Goal: Task Accomplishment & Management: Manage account settings

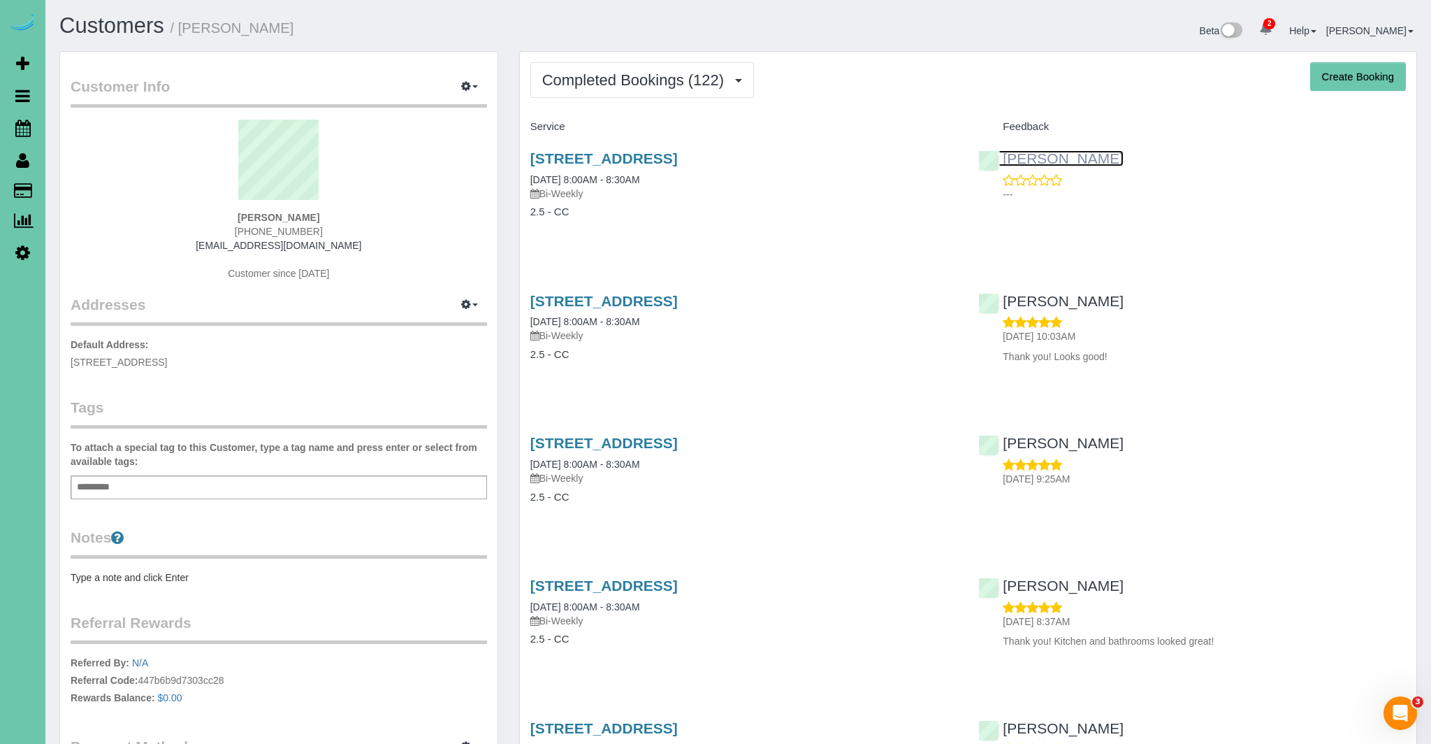
click at [1034, 162] on link "[PERSON_NAME]" at bounding box center [1050, 158] width 145 height 16
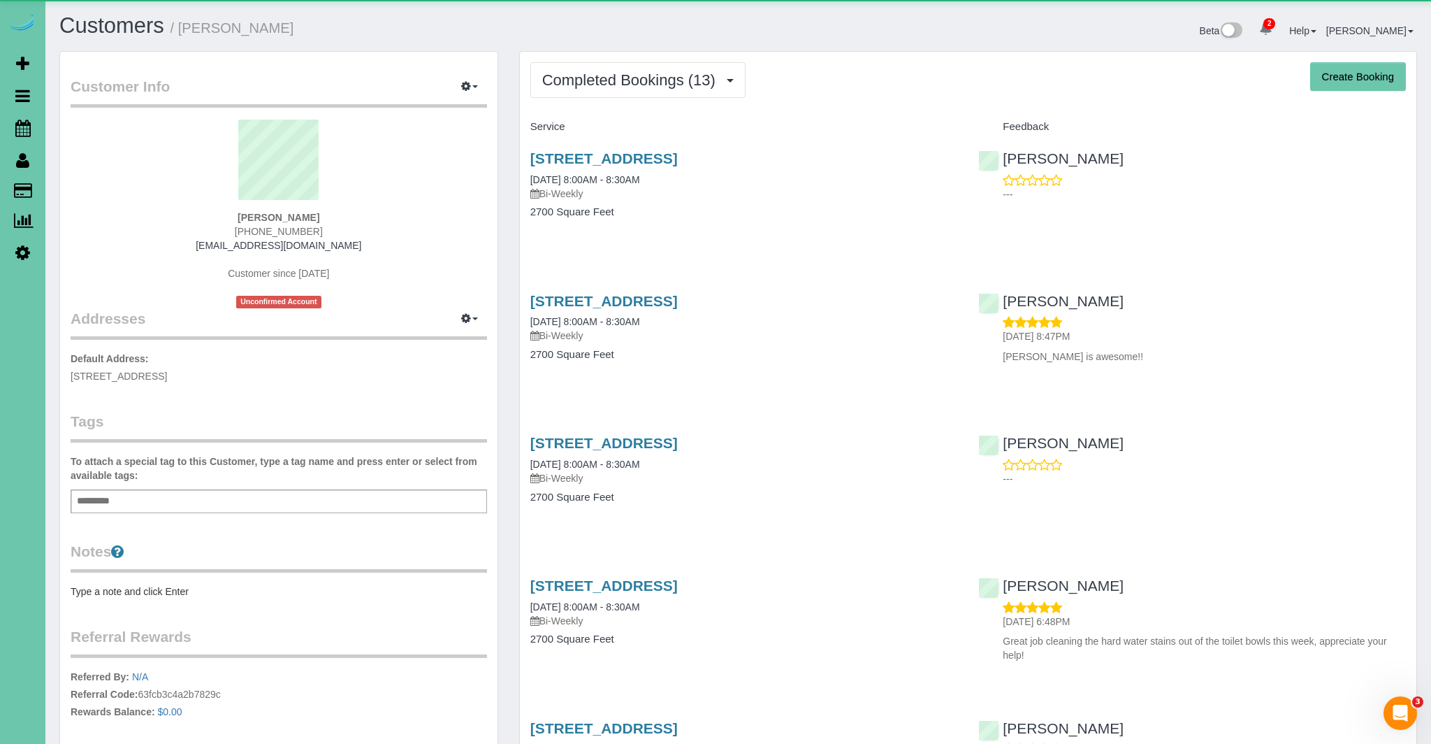
scroll to position [2155, 1431]
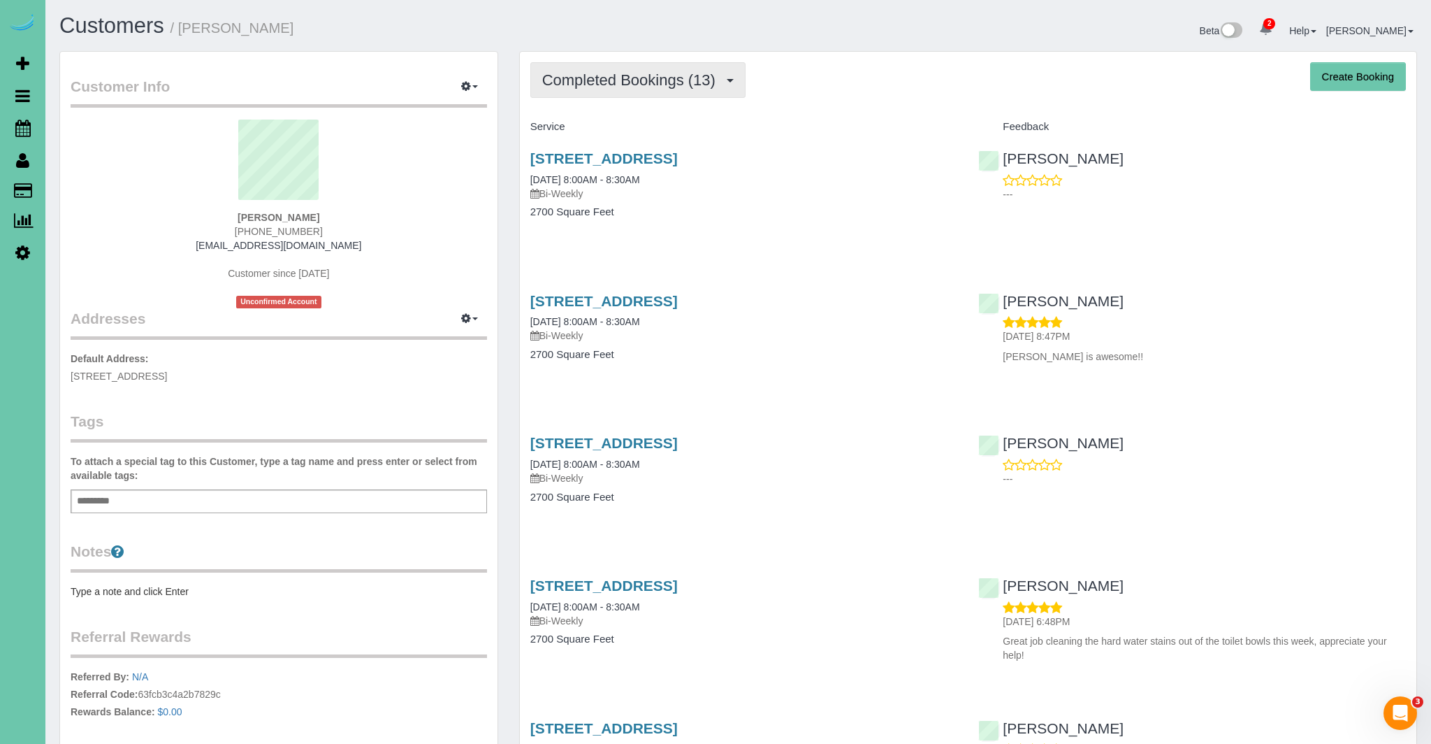
click at [672, 90] on button "Completed Bookings (13)" at bounding box center [637, 80] width 215 height 36
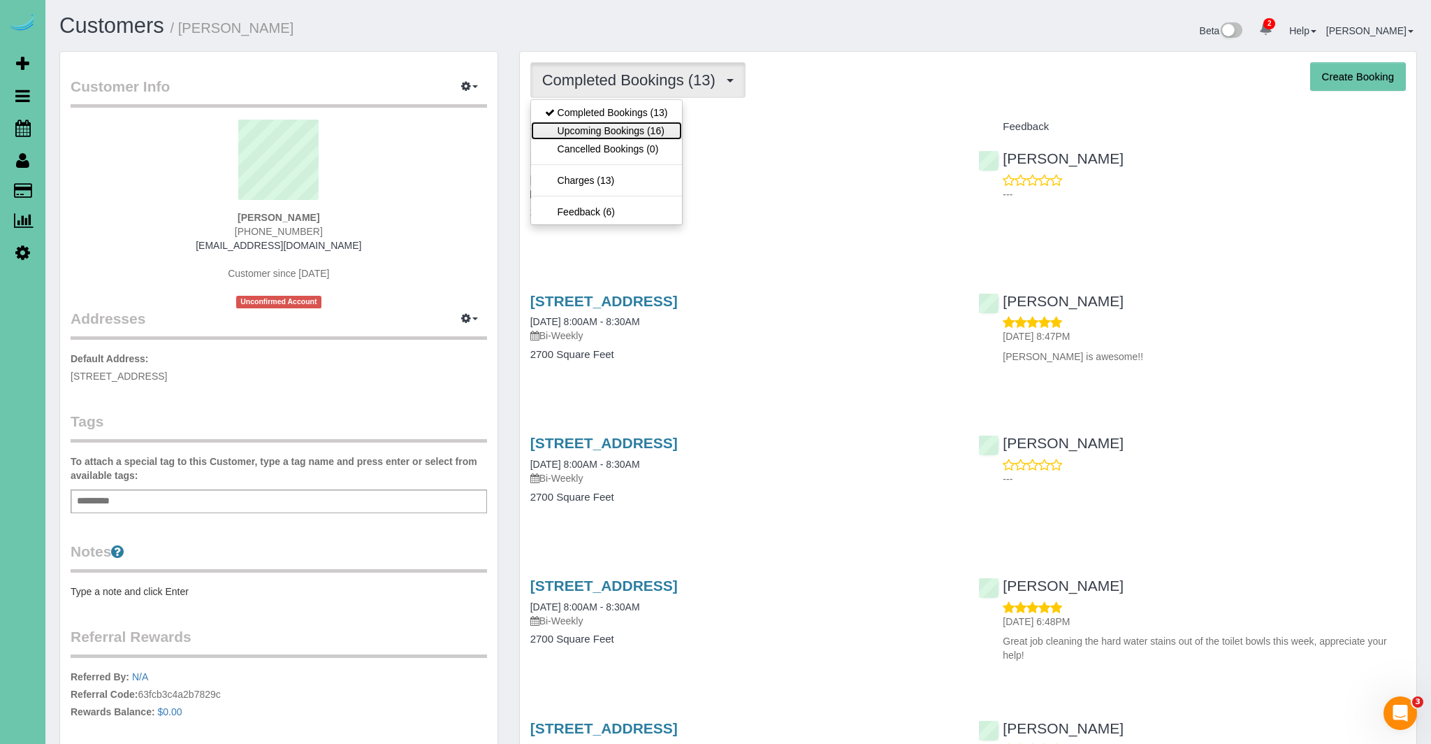
click at [638, 133] on link "Upcoming Bookings (16)" at bounding box center [606, 131] width 151 height 18
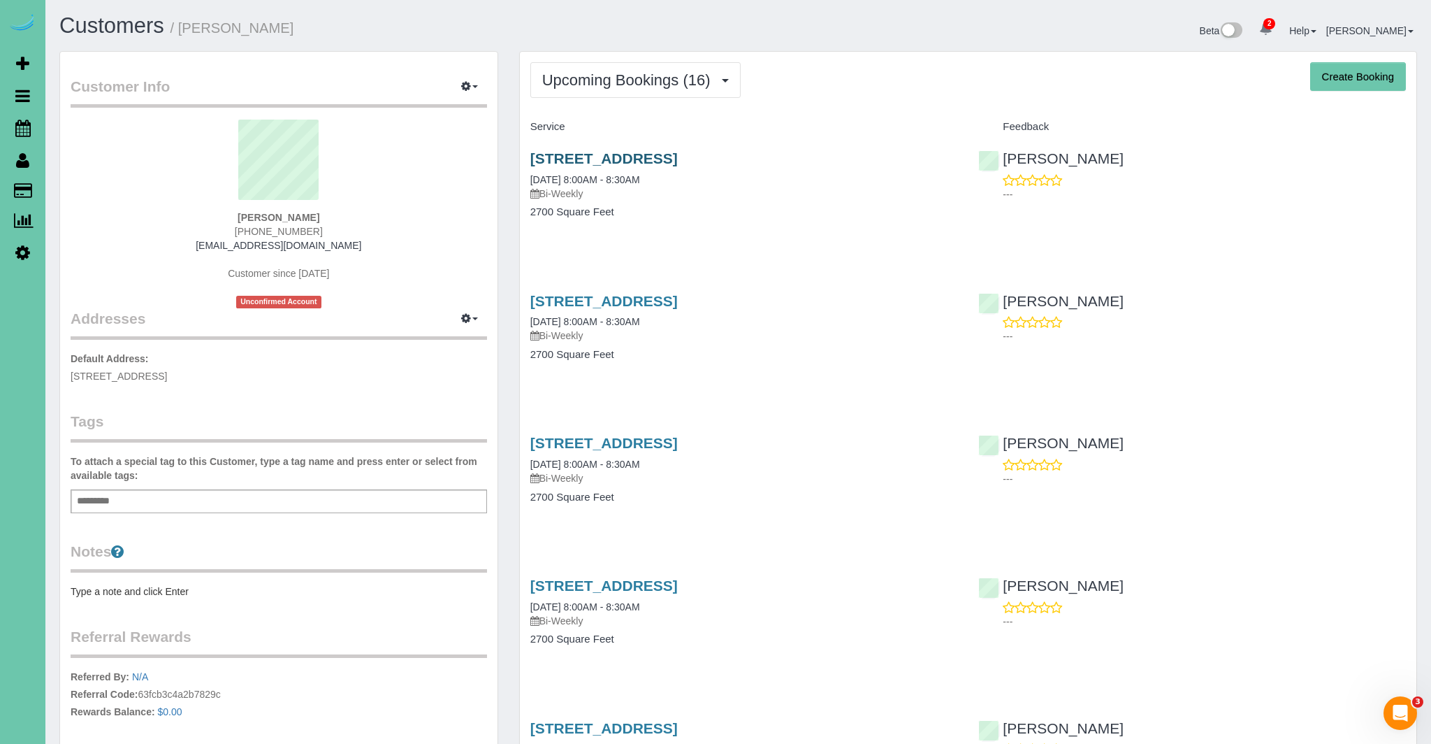
scroll to position [2656, 1431]
click at [651, 160] on link "3716 S 193rd St, Omaha, NE 68130" at bounding box center [603, 158] width 147 height 16
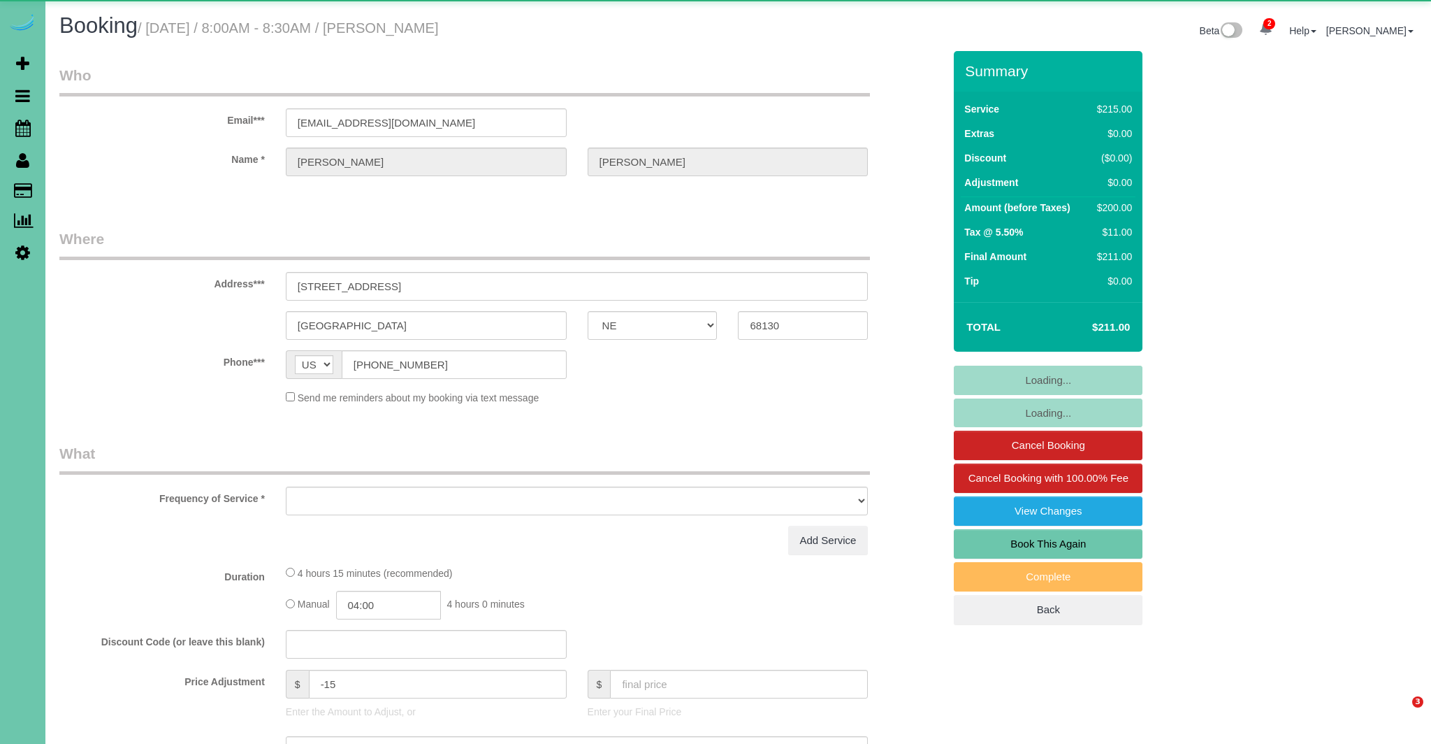
select select "NE"
select select "object:686"
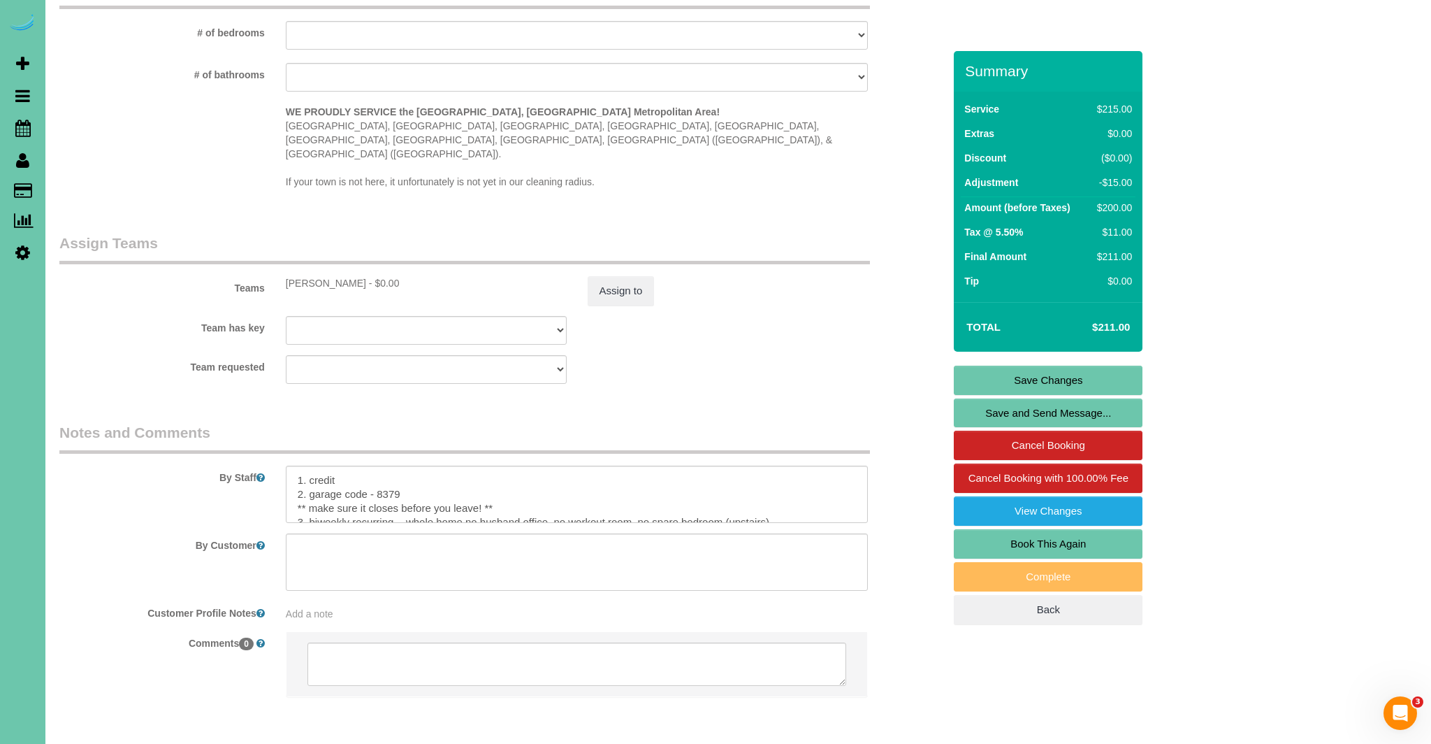
scroll to position [1326, 0]
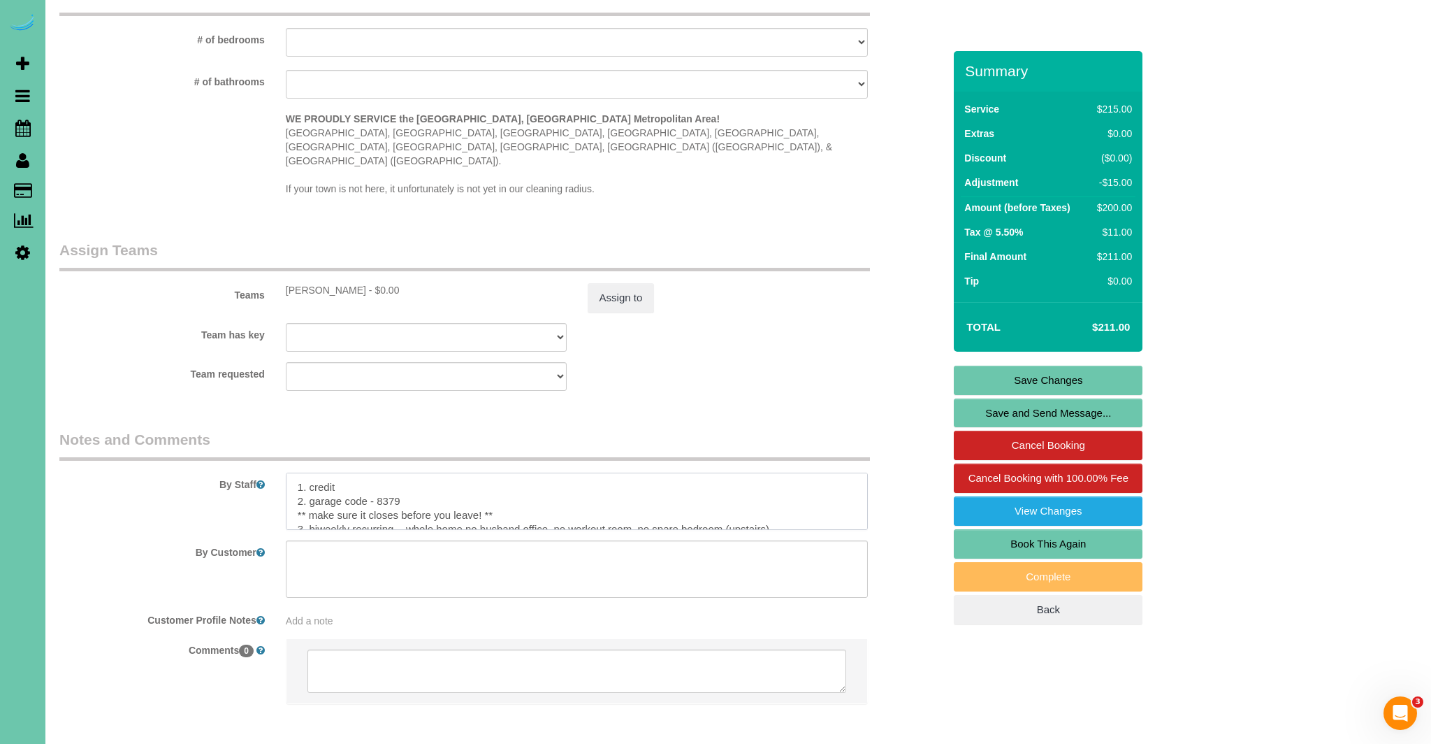
drag, startPoint x: 298, startPoint y: 455, endPoint x: 326, endPoint y: 454, distance: 28.0
click at [298, 472] on textarea at bounding box center [577, 500] width 583 height 57
click at [352, 472] on textarea at bounding box center [577, 500] width 583 height 57
click at [630, 472] on textarea at bounding box center [577, 500] width 583 height 57
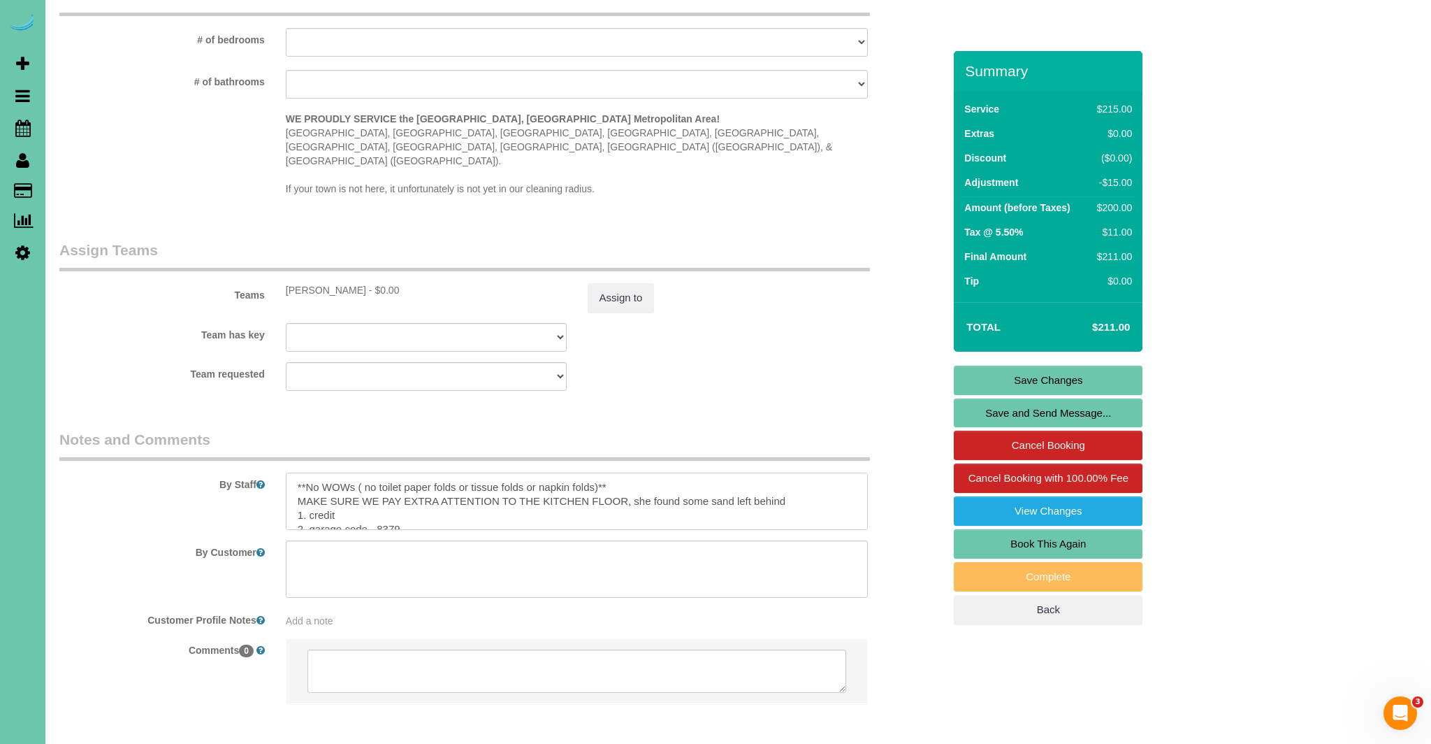
type textarea "**No WOWs ( no toilet paper folds or tissue folds or napkin folds)** MAKE SURE …"
click at [1057, 379] on link "Save Changes" at bounding box center [1048, 379] width 189 height 29
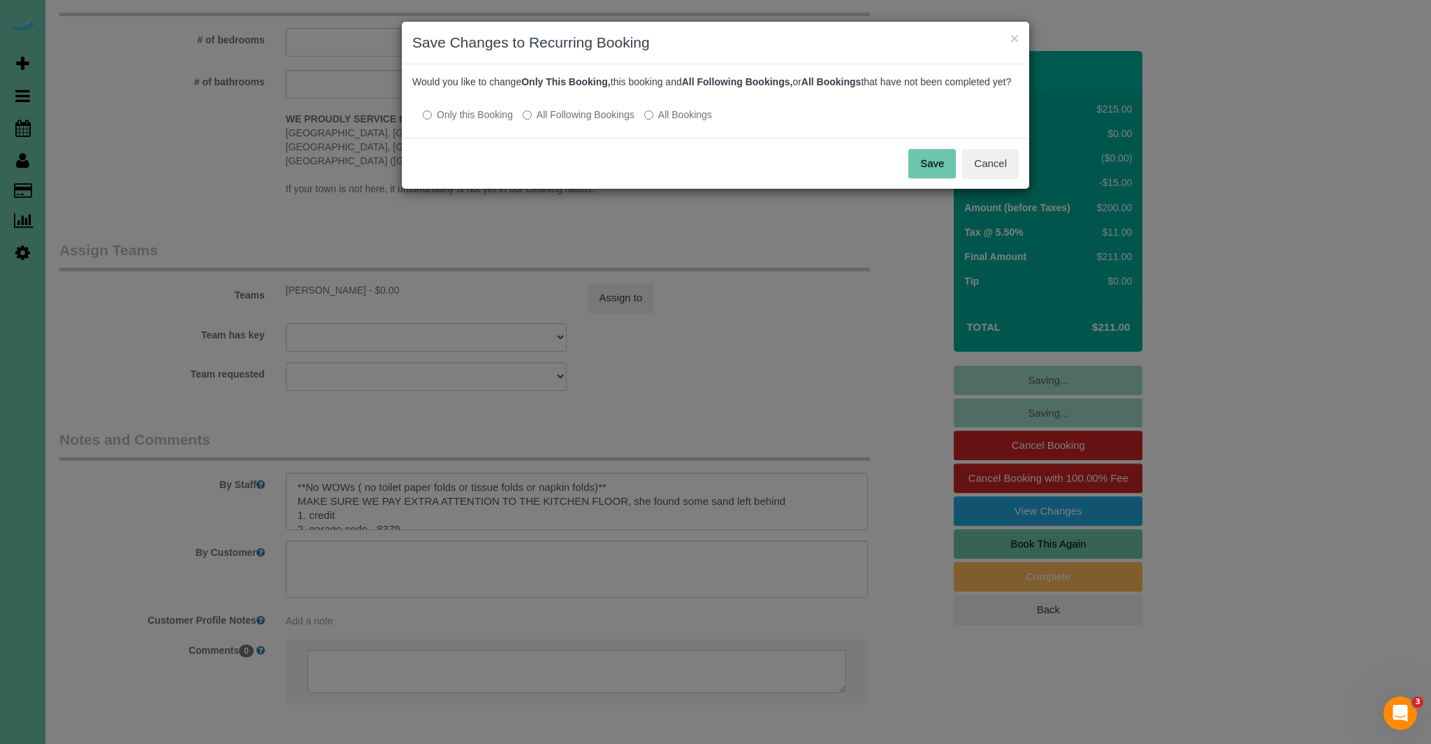
click at [936, 177] on button "Save" at bounding box center [932, 163] width 48 height 29
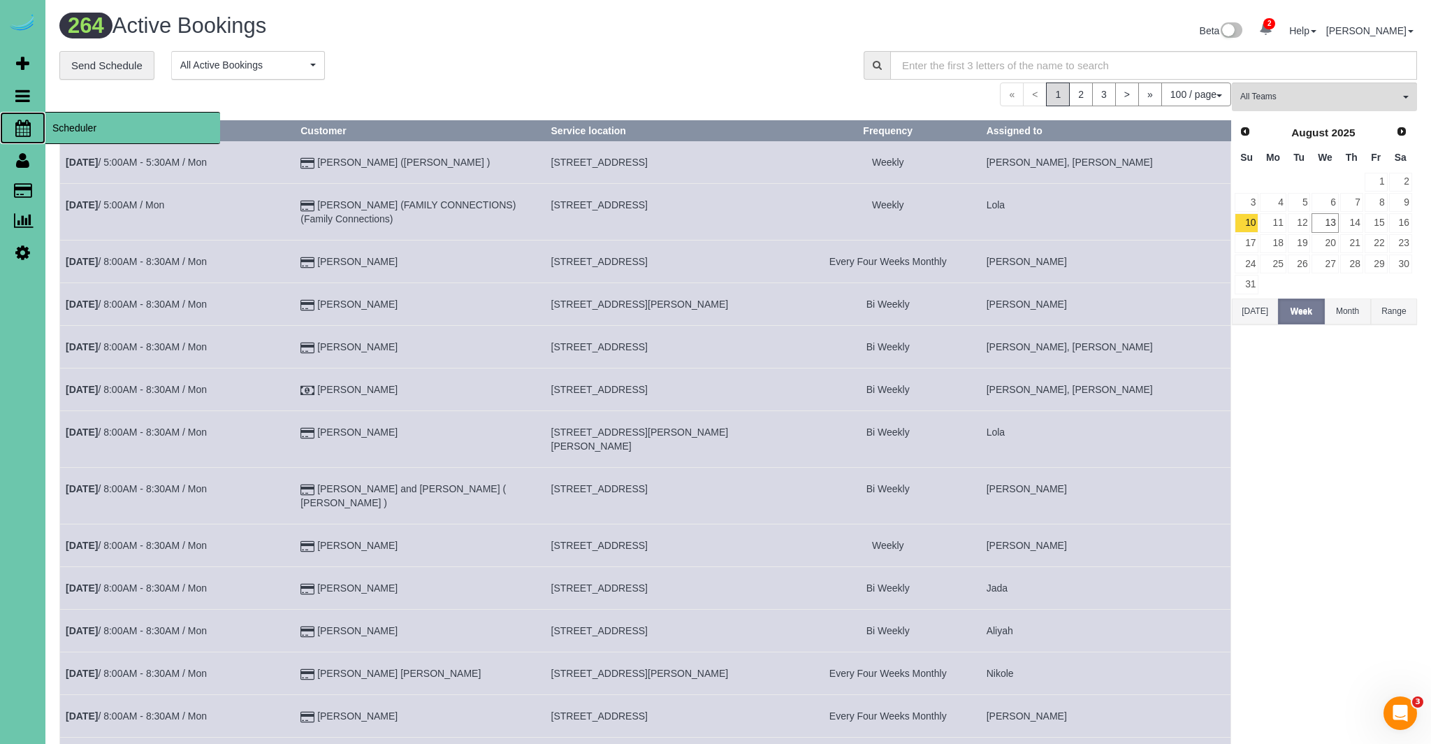
click at [18, 129] on icon at bounding box center [22, 127] width 15 height 17
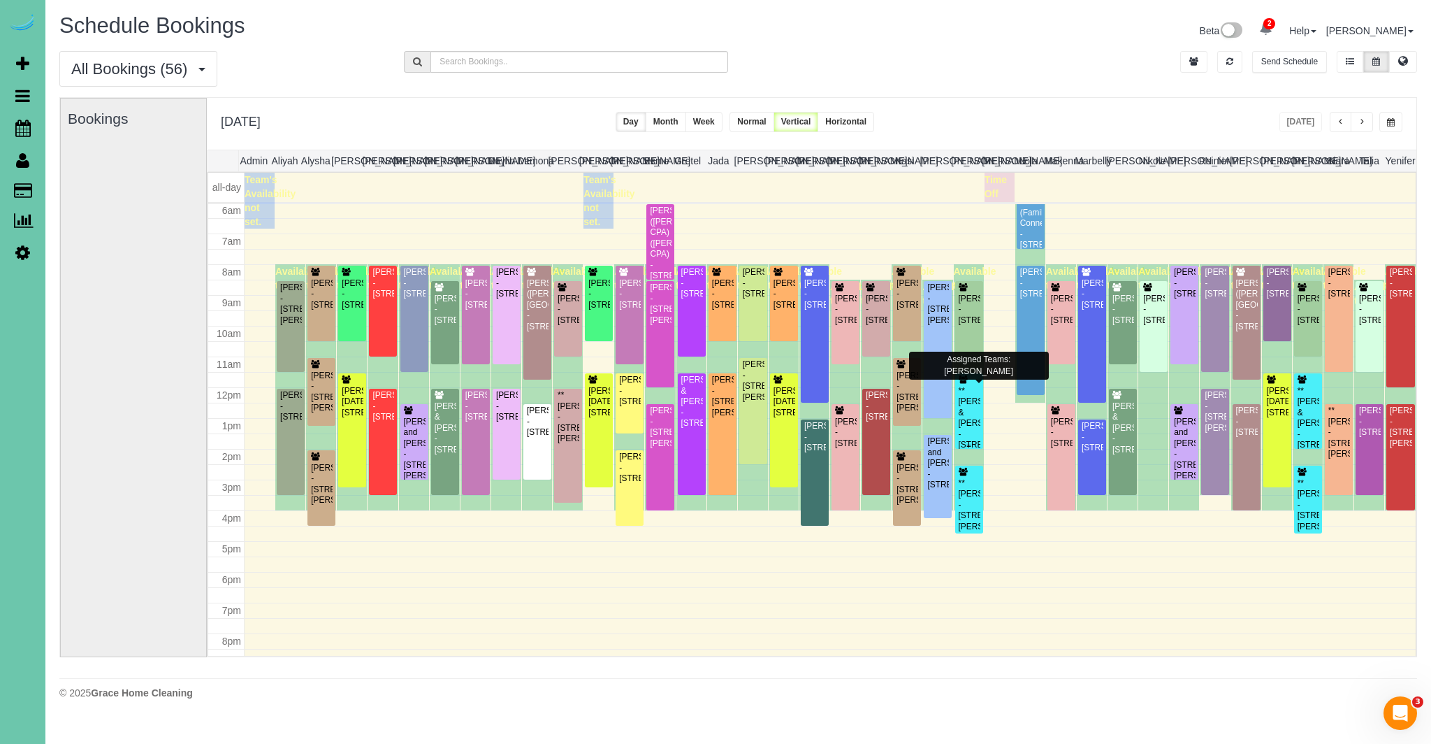
scroll to position [184, 0]
click at [603, 419] on div "[PERSON_NAME][DATE][STREET_ADDRESS]" at bounding box center [599, 402] width 22 height 32
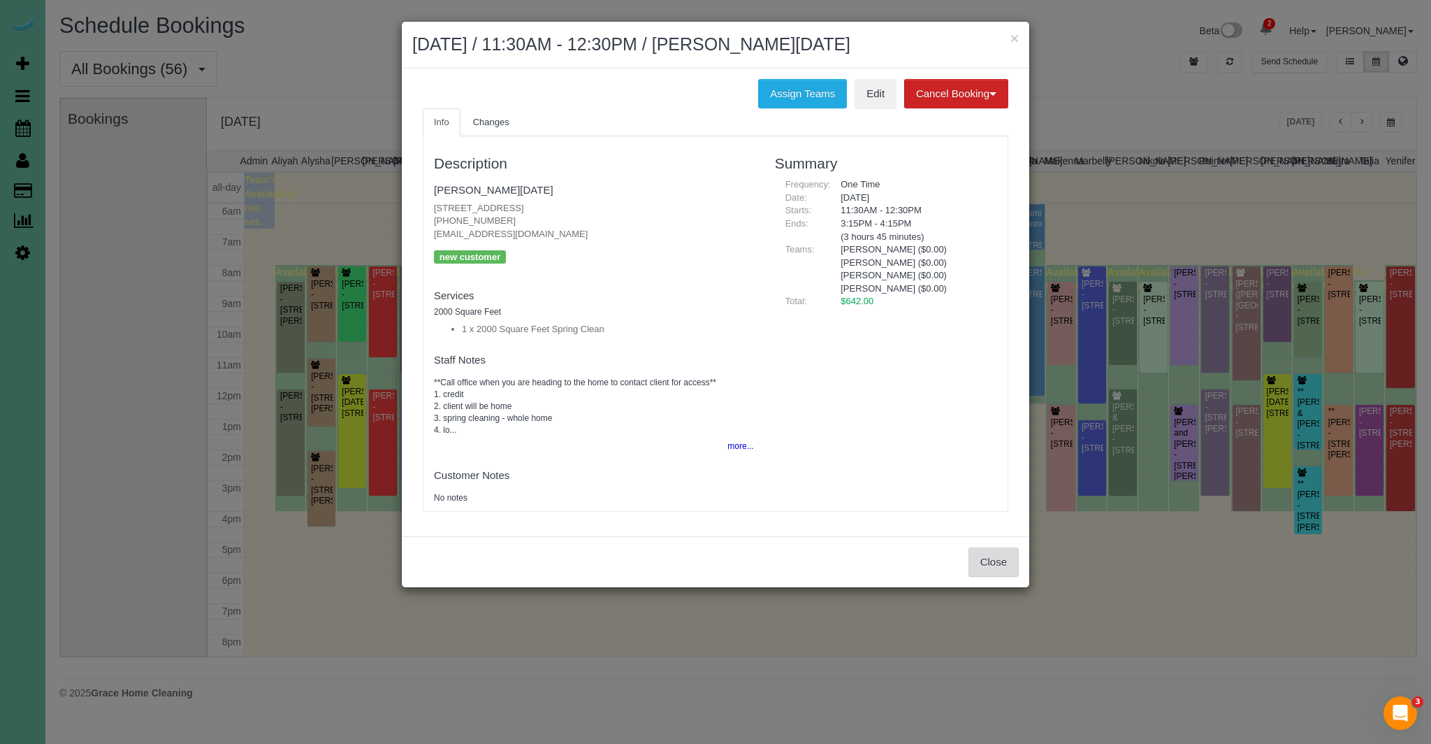
click at [992, 563] on button "Close" at bounding box center [994, 561] width 50 height 29
click at [992, 564] on div "× [DATE] / 11:30AM - 12:30PM / [PERSON_NAME][DATE] Assign Teams Edit Cancel Boo…" at bounding box center [715, 372] width 1431 height 744
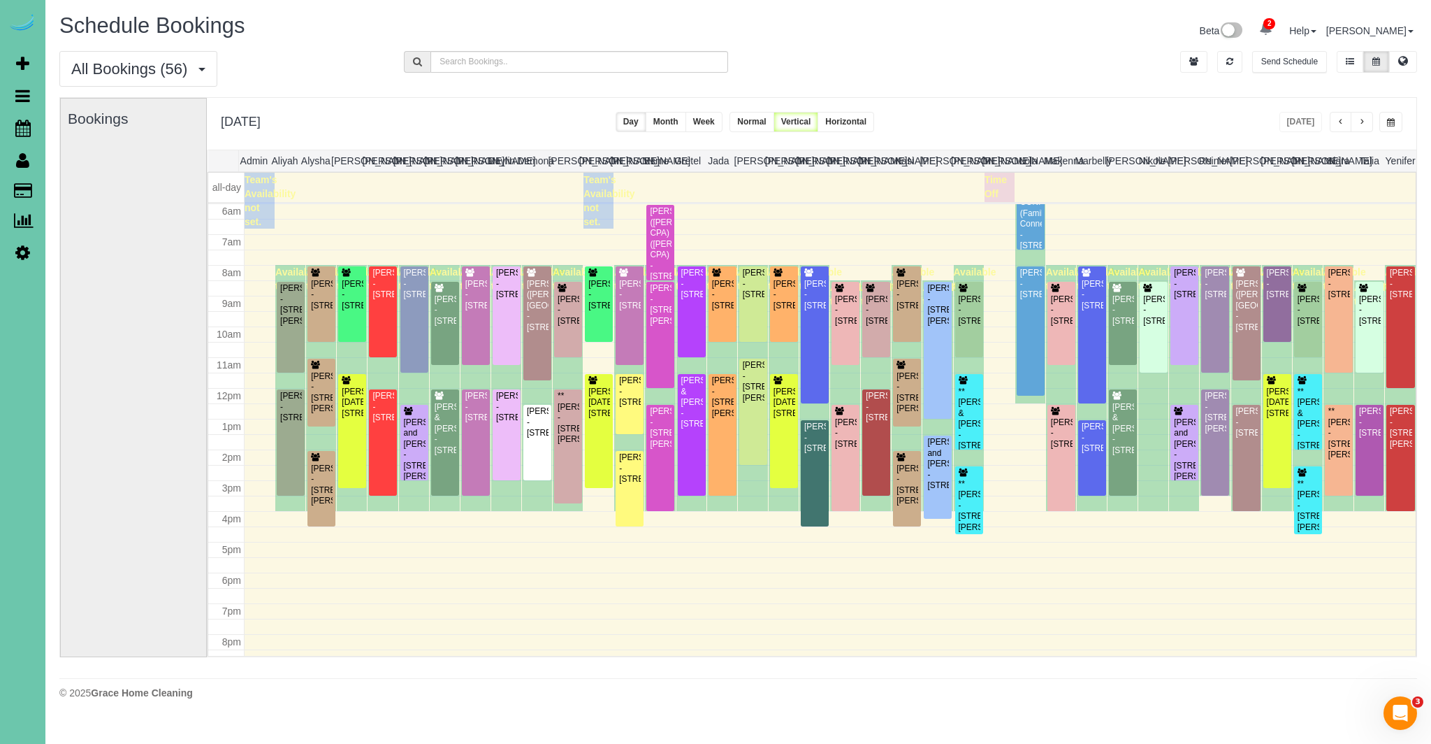
click at [1337, 124] on span "button" at bounding box center [1340, 122] width 7 height 8
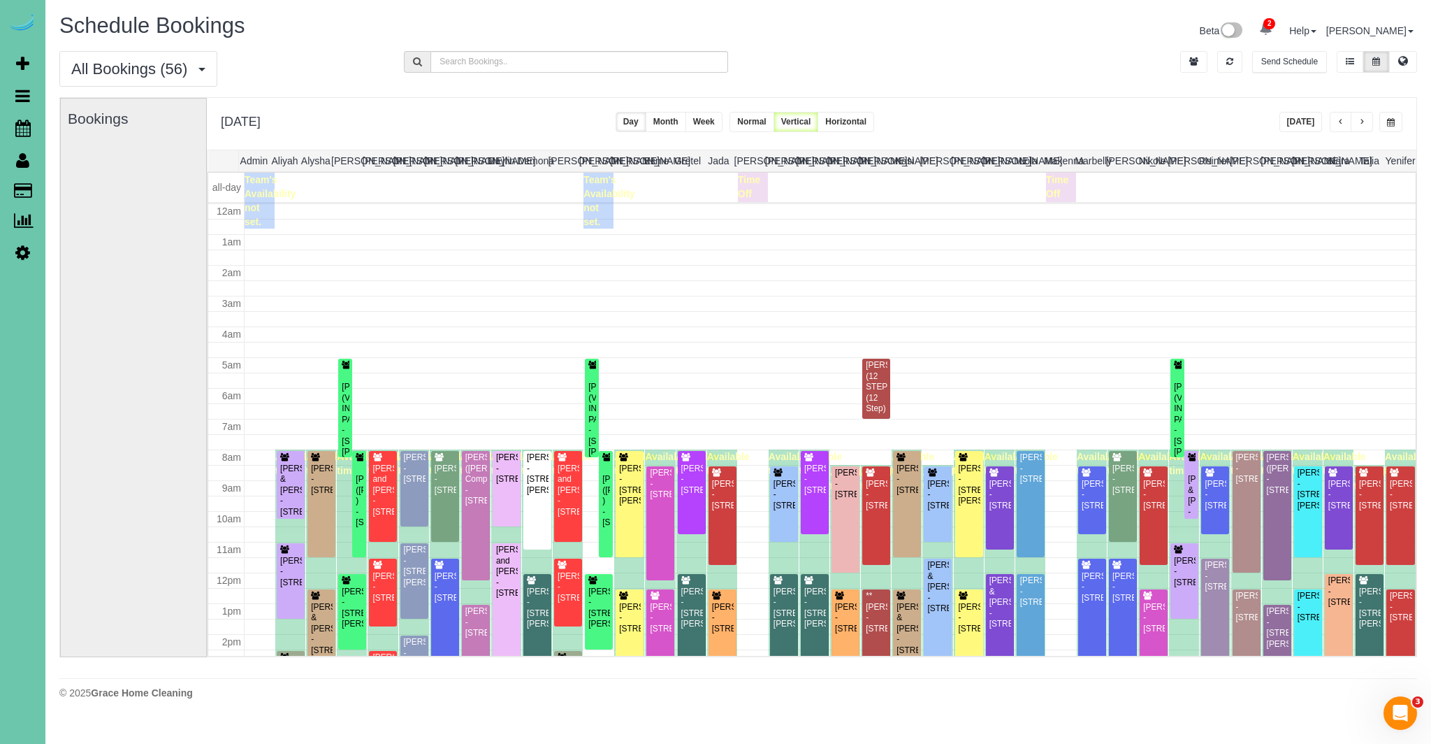
scroll to position [185, 0]
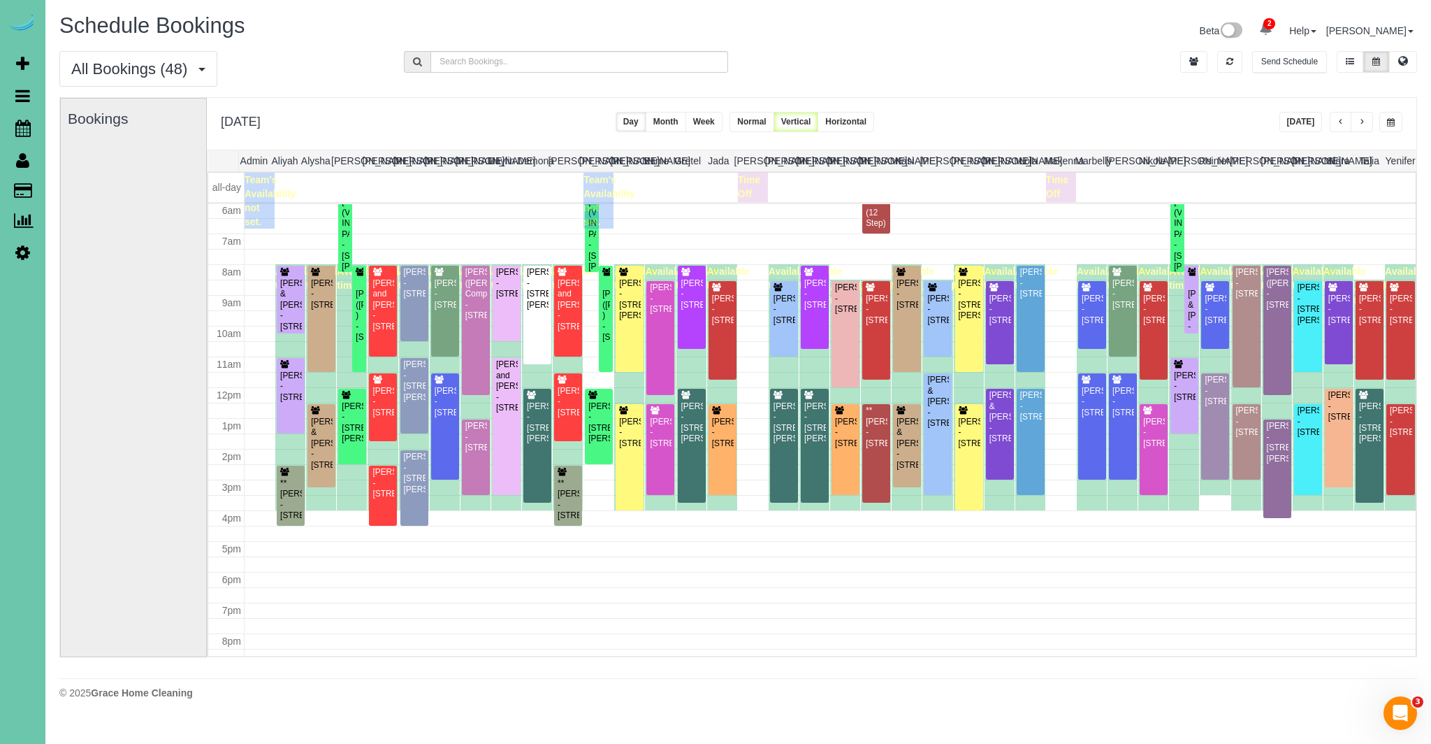
click at [1339, 124] on span "button" at bounding box center [1340, 122] width 7 height 8
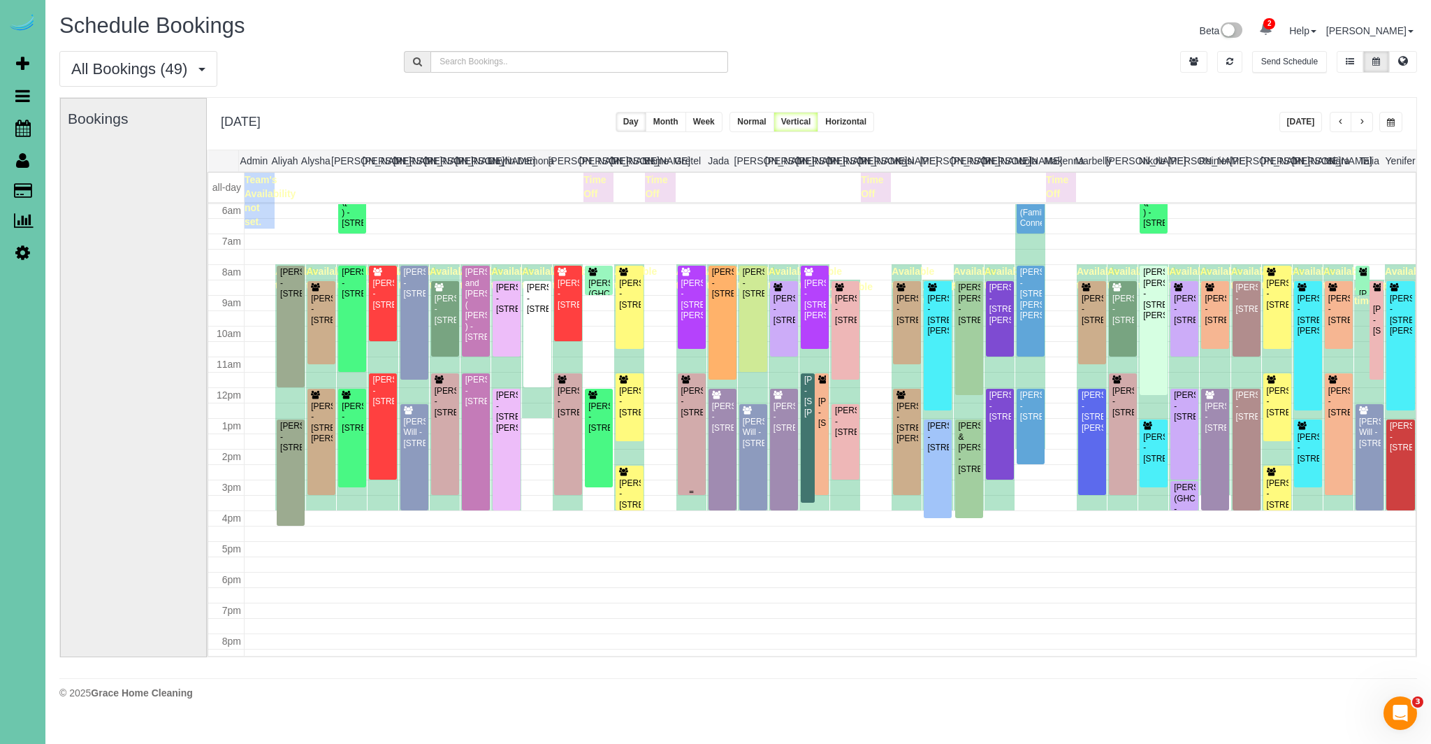
click at [689, 416] on div "[PERSON_NAME] - [STREET_ADDRESS]" at bounding box center [692, 402] width 22 height 32
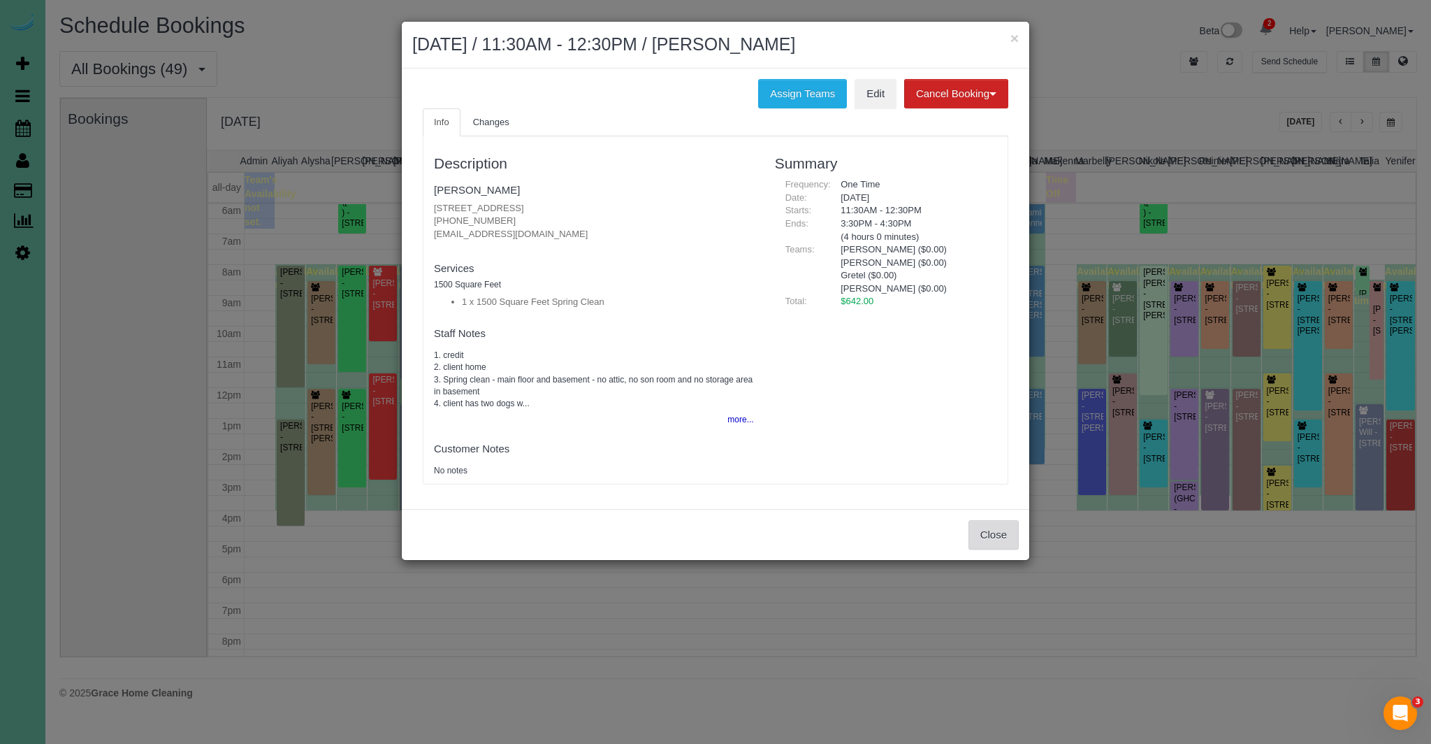
click at [1004, 535] on button "Close" at bounding box center [994, 534] width 50 height 29
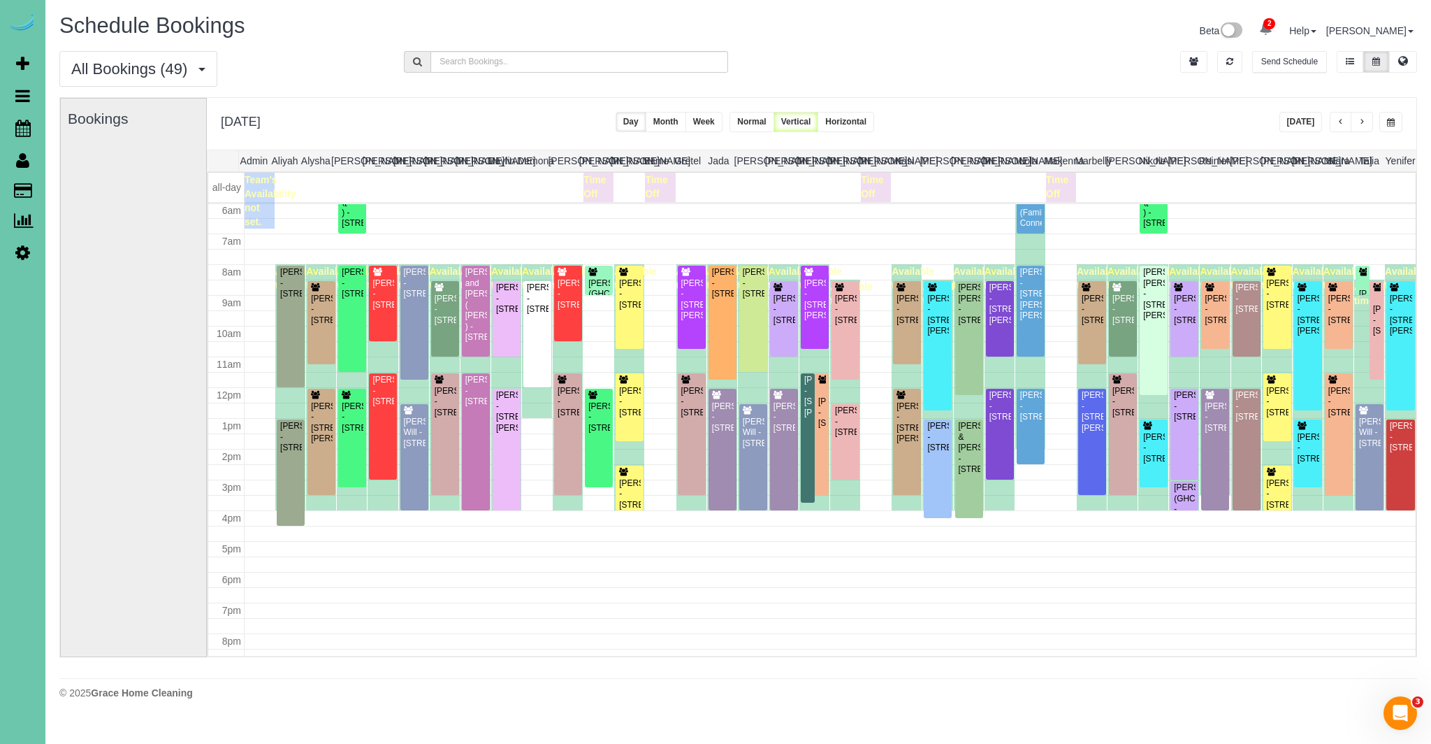
click at [1004, 535] on div "× [DATE] / 11:30AM - 12:30PM / [PERSON_NAME] Assign Teams Edit Cancel Booking W…" at bounding box center [715, 372] width 1431 height 744
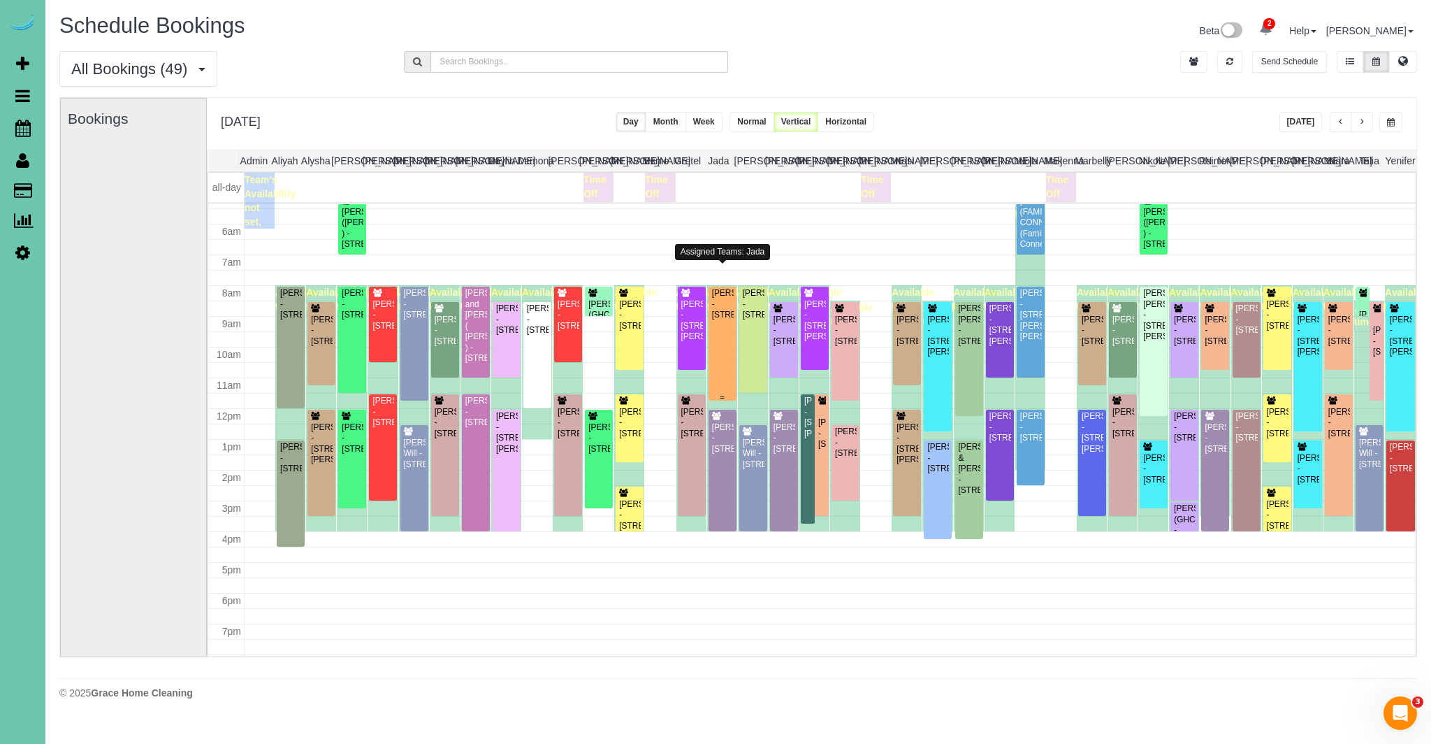
scroll to position [161, 0]
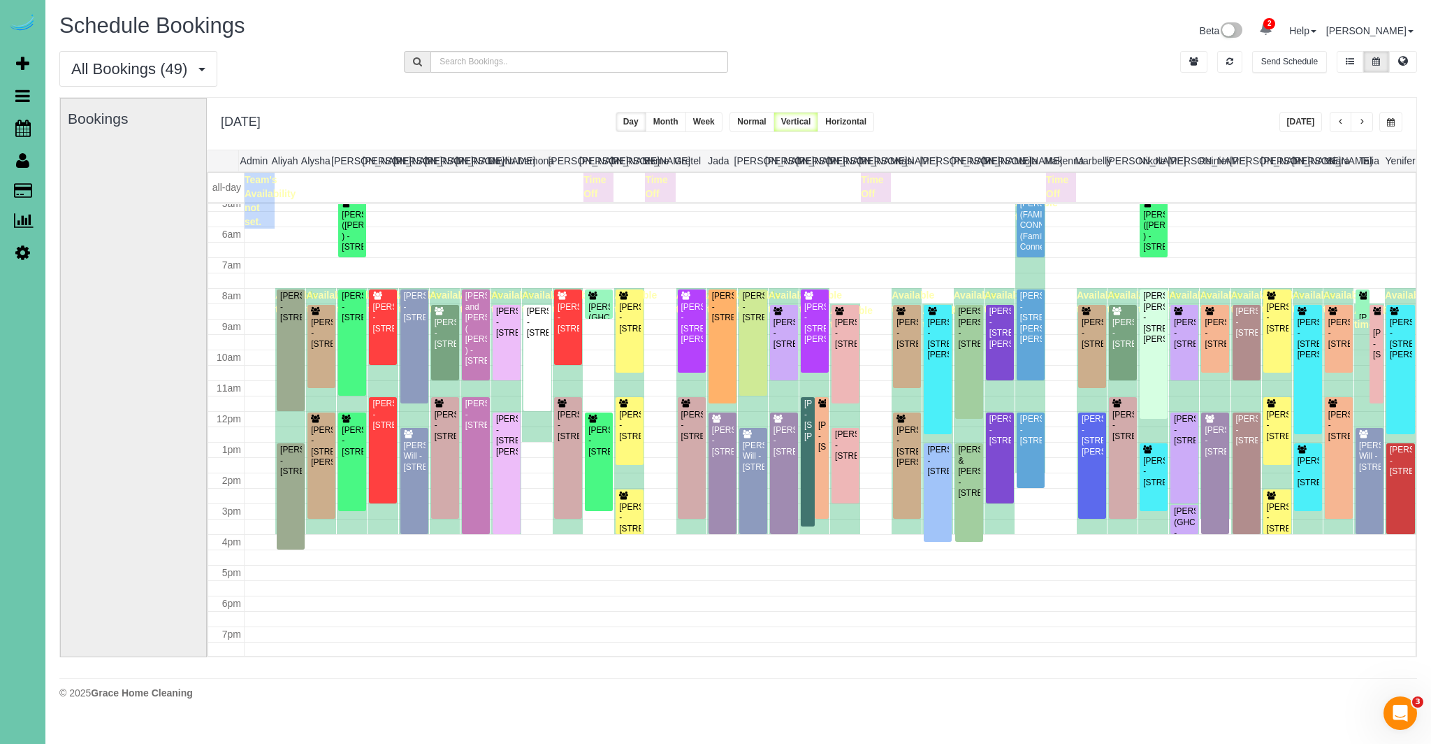
click at [1297, 124] on button "[DATE]" at bounding box center [1300, 122] width 43 height 20
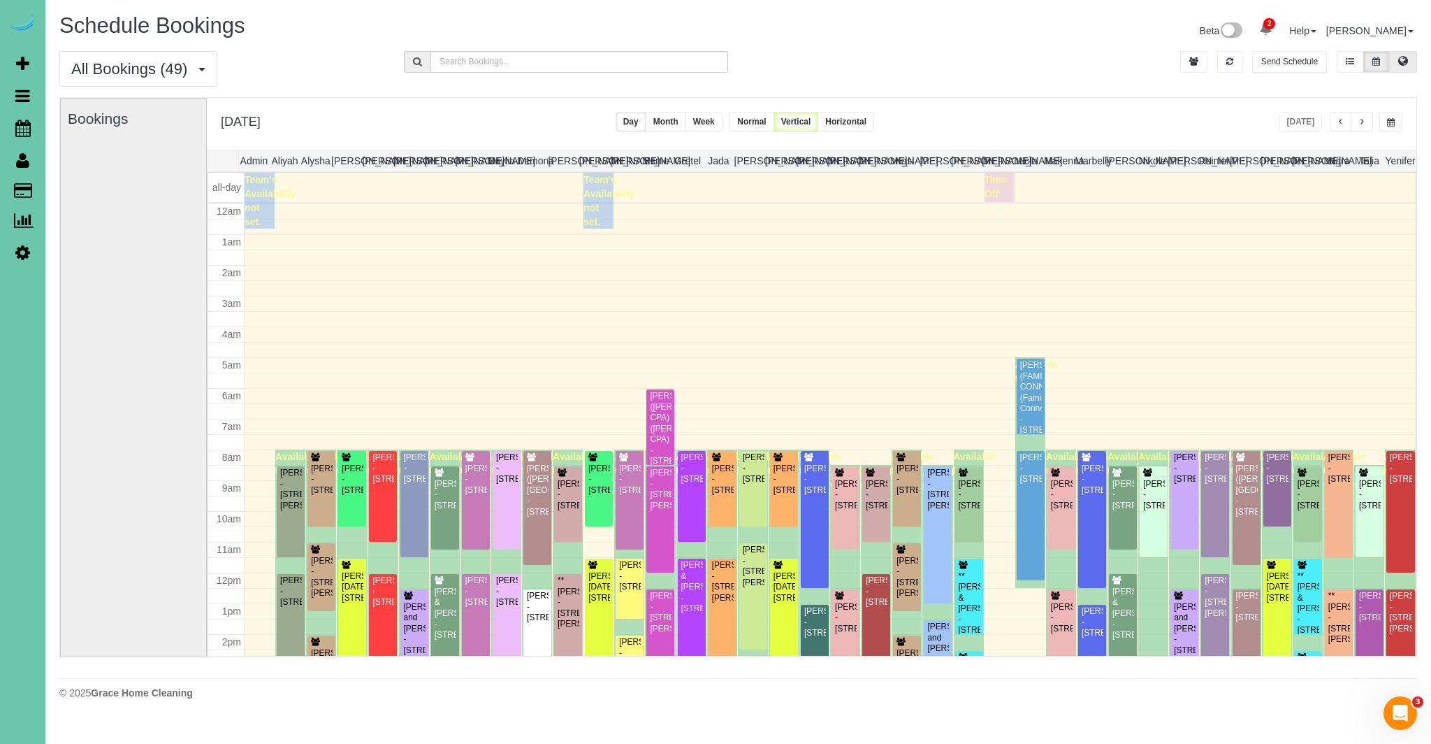
scroll to position [185, 0]
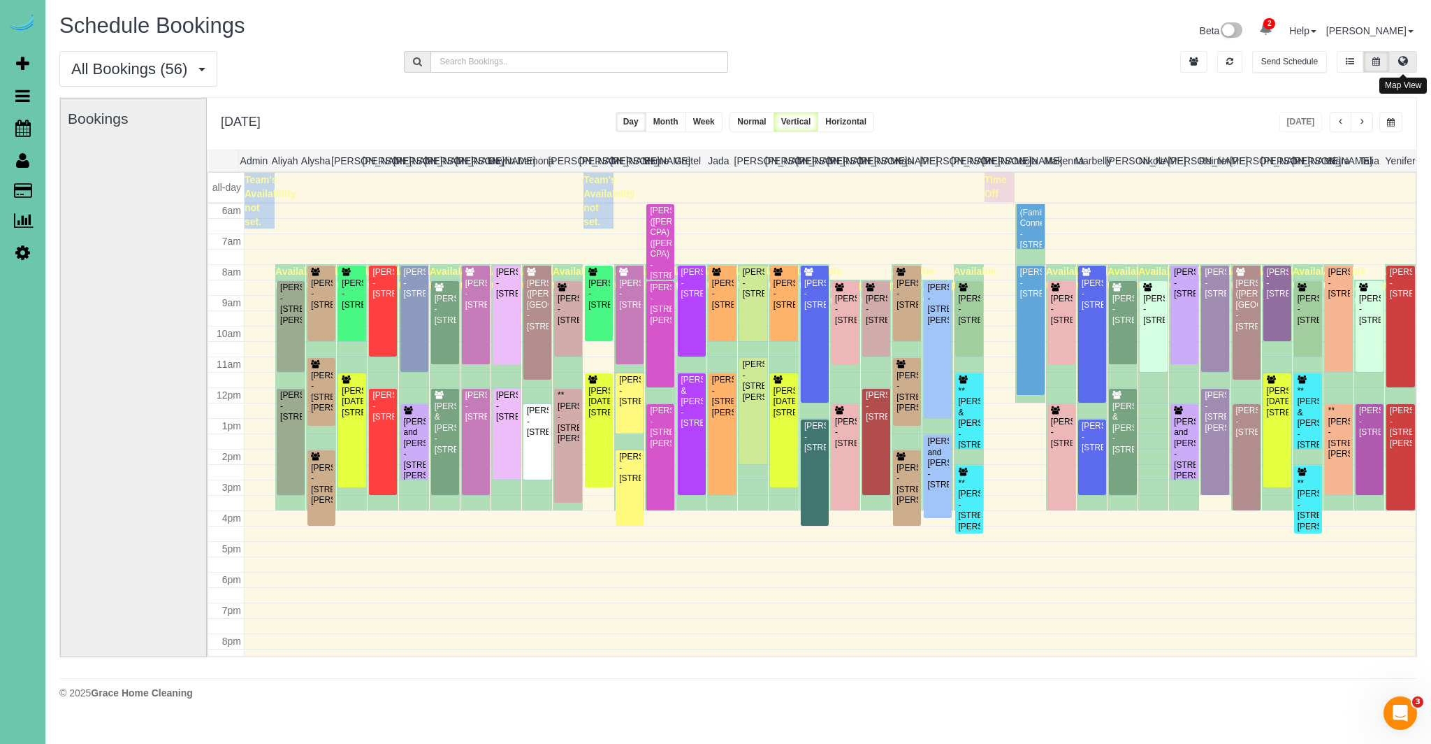
click at [1399, 58] on icon at bounding box center [1403, 61] width 10 height 8
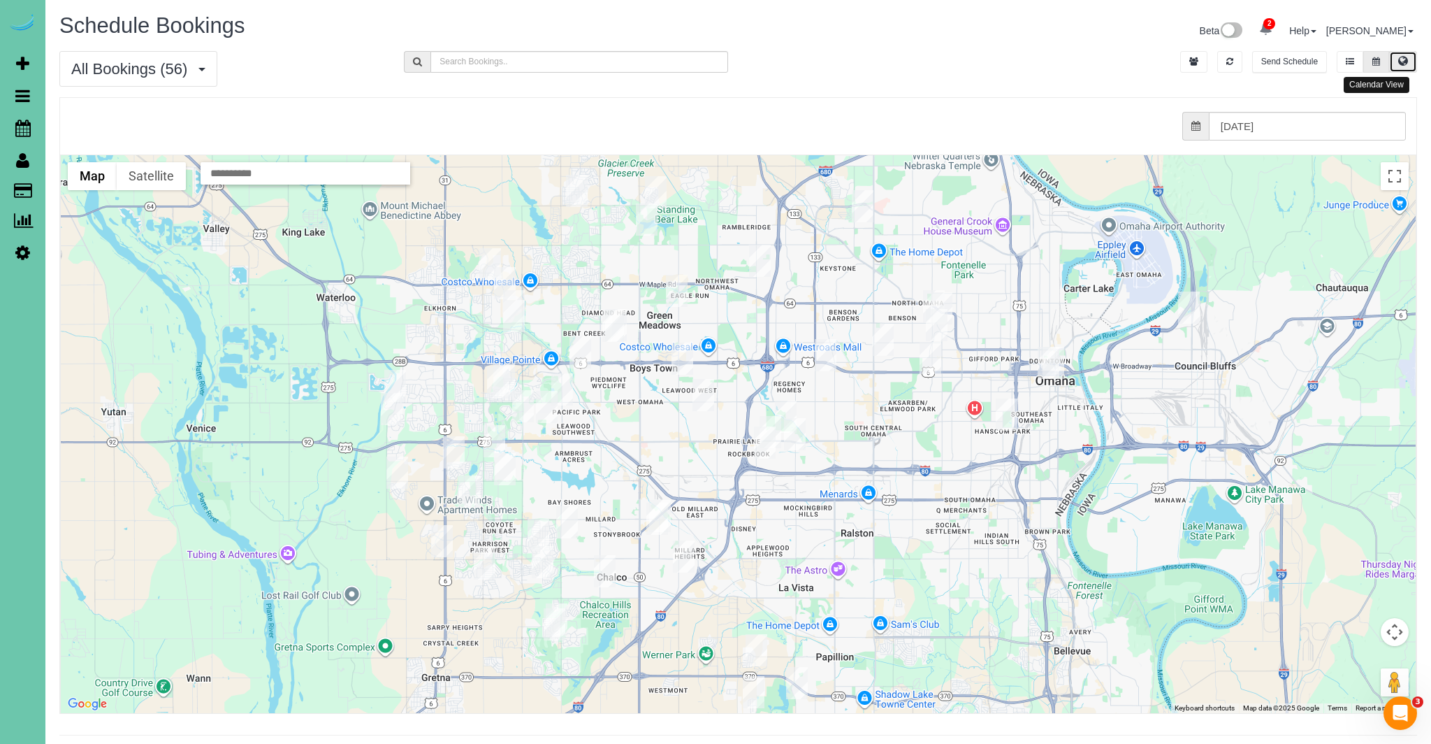
click at [1384, 59] on button at bounding box center [1376, 62] width 26 height 22
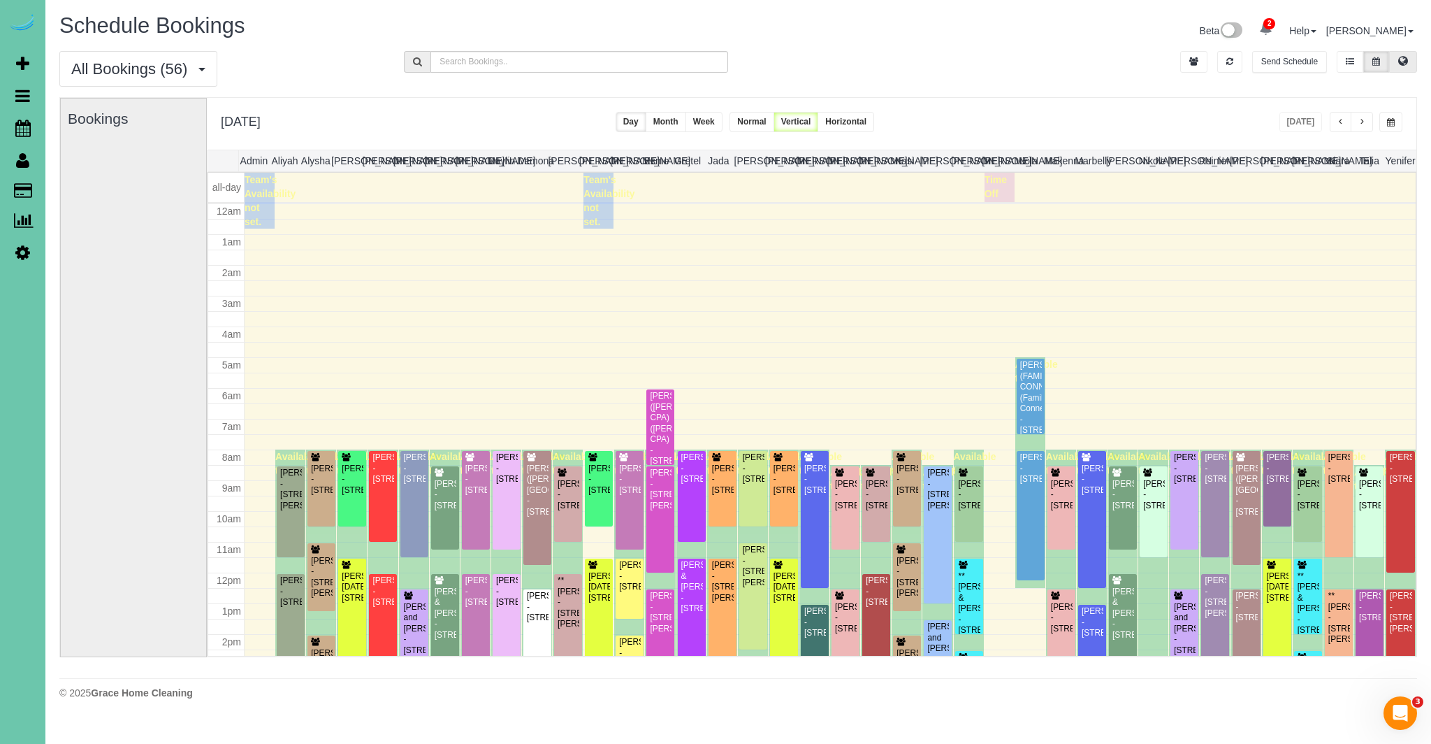
click at [1401, 59] on icon at bounding box center [1403, 61] width 10 height 8
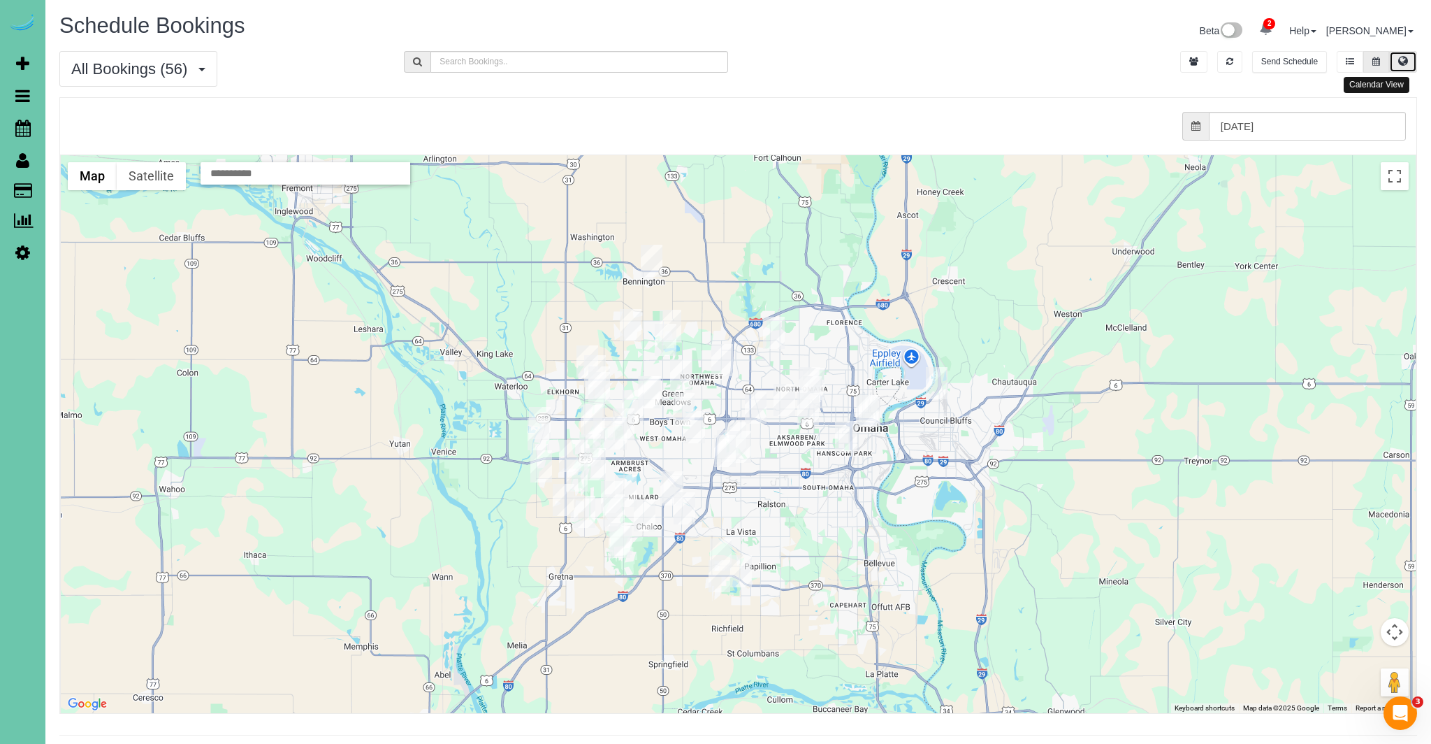
click at [1385, 64] on button at bounding box center [1376, 62] width 26 height 22
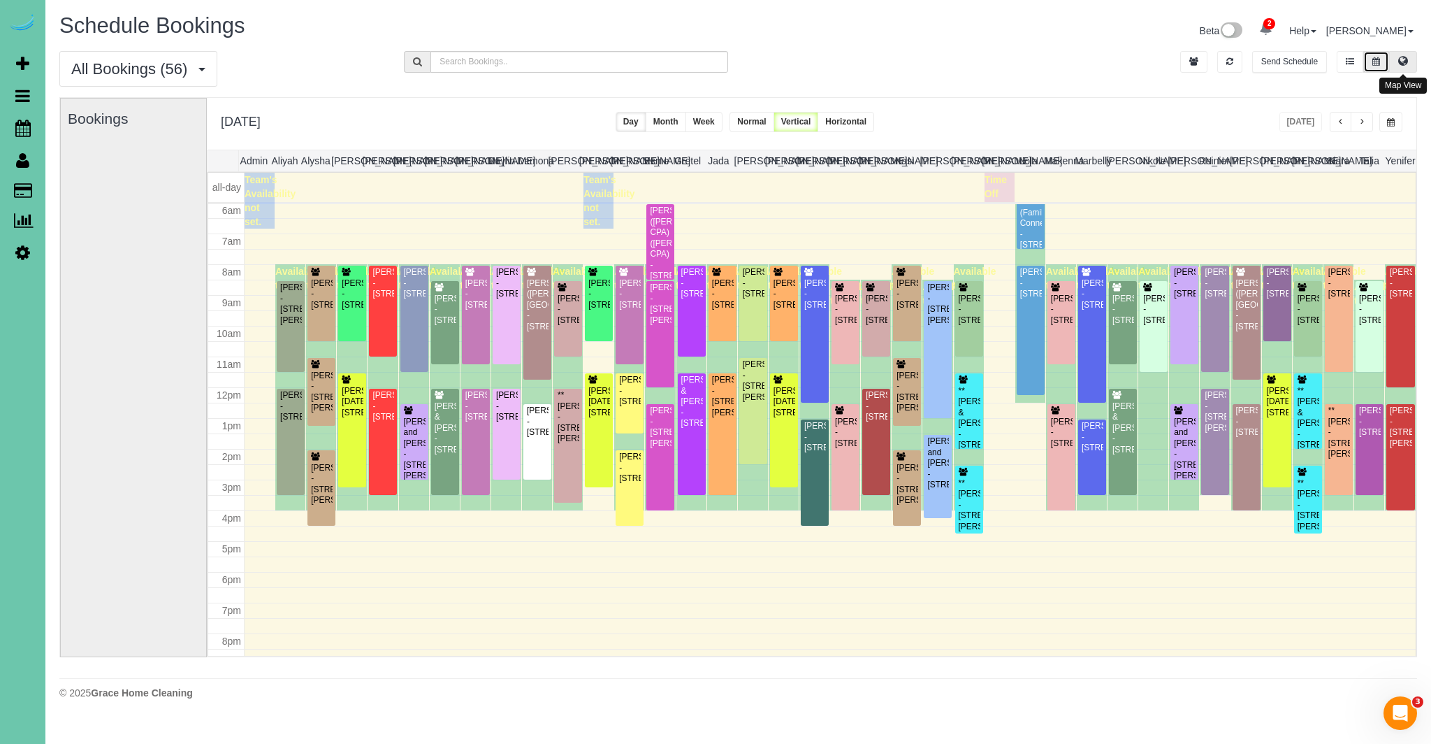
click at [1409, 66] on button at bounding box center [1403, 62] width 28 height 22
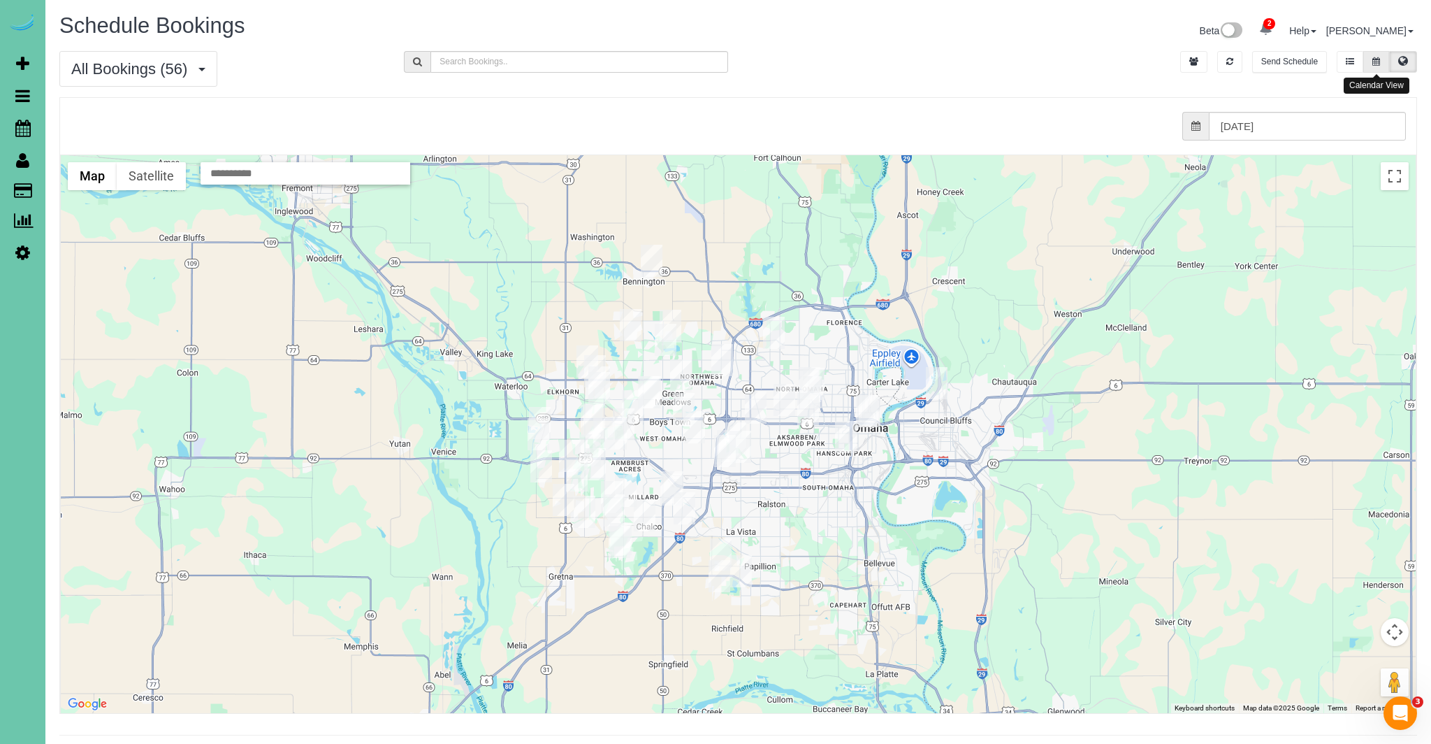
click at [1379, 59] on icon at bounding box center [1376, 61] width 8 height 8
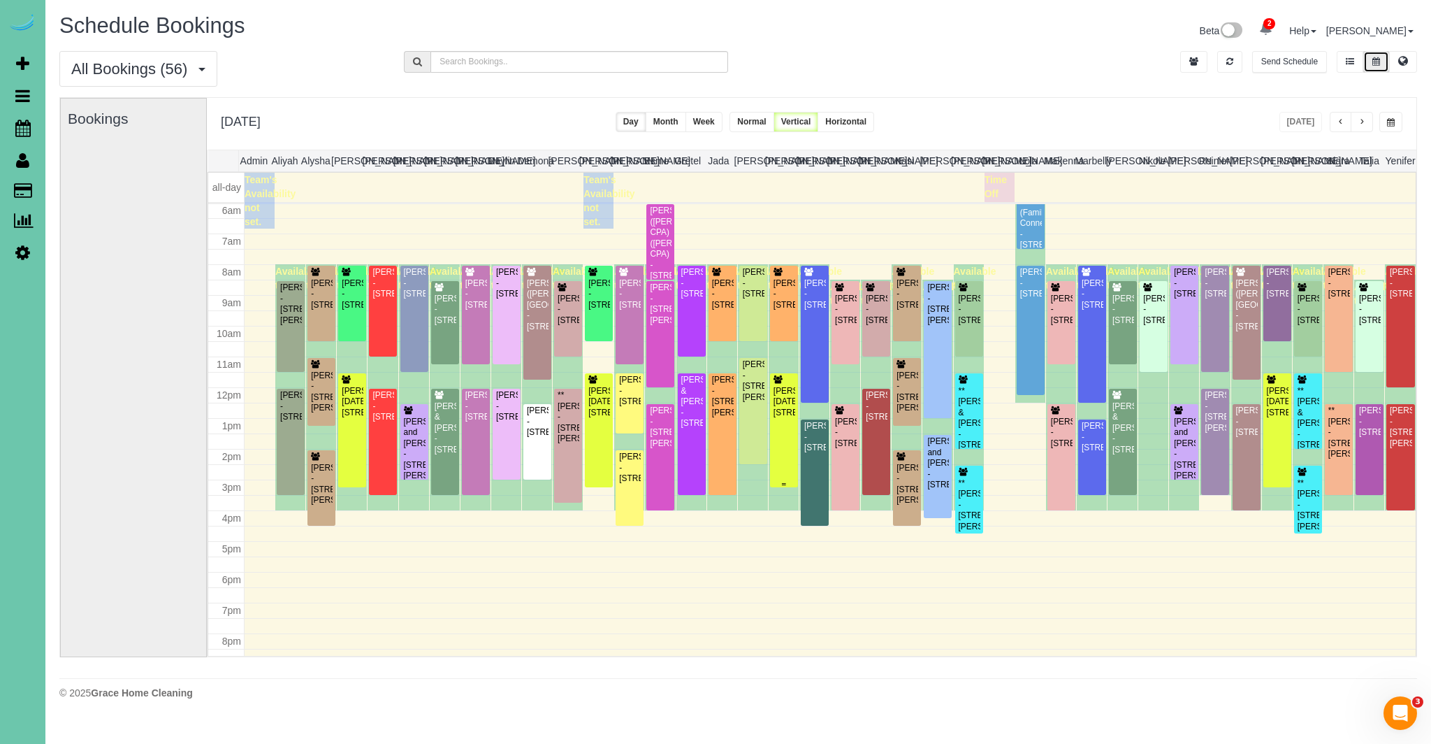
click at [795, 418] on div "[PERSON_NAME][DATE][STREET_ADDRESS]" at bounding box center [784, 402] width 22 height 32
